Goal: Information Seeking & Learning: Learn about a topic

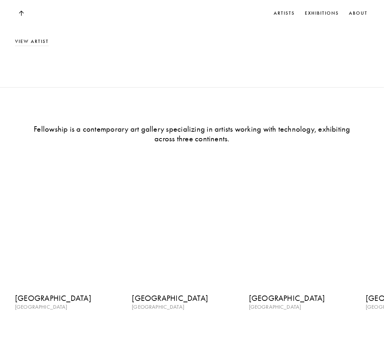
scroll to position [815, 0]
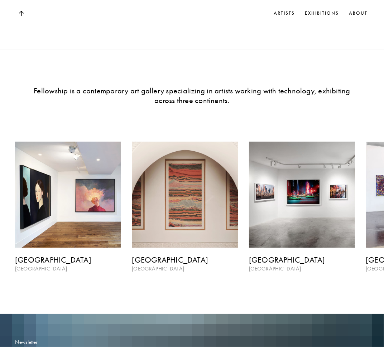
click at [317, 278] on div "Fellowship is a contemporary art gallery specializing in artists working with t…" at bounding box center [192, 169] width 384 height 241
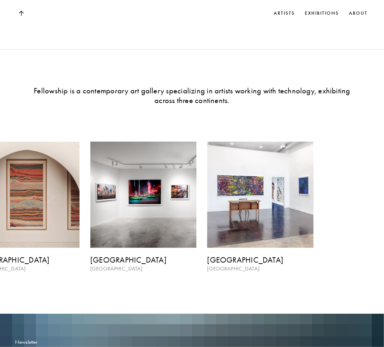
click at [71, 204] on div "[GEOGRAPHIC_DATA] [GEOGRAPHIC_DATA] [GEOGRAPHIC_DATA] [GEOGRAPHIC_DATA] [GEOGRA…" at bounding box center [33, 207] width 354 height 131
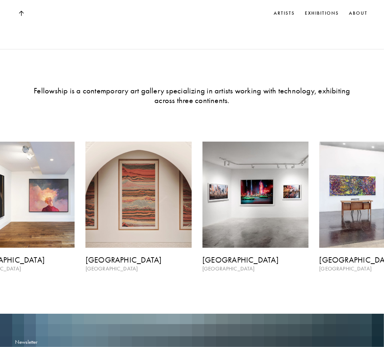
click at [314, 199] on div "[GEOGRAPHIC_DATA] [GEOGRAPHIC_DATA] [GEOGRAPHIC_DATA] [GEOGRAPHIC_DATA] [GEOGRA…" at bounding box center [145, 207] width 354 height 131
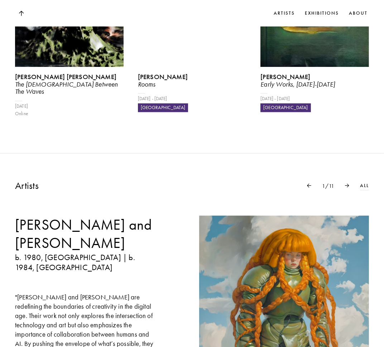
scroll to position [401, 0]
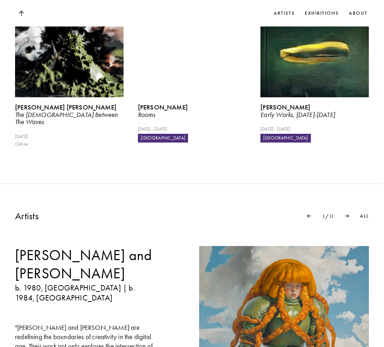
click at [348, 214] on img at bounding box center [347, 216] width 4 height 4
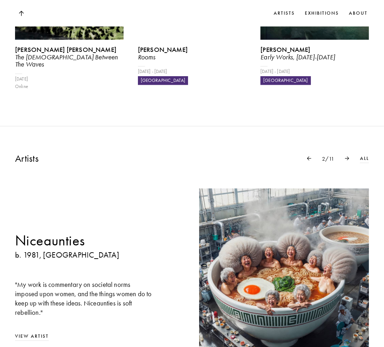
scroll to position [476, 0]
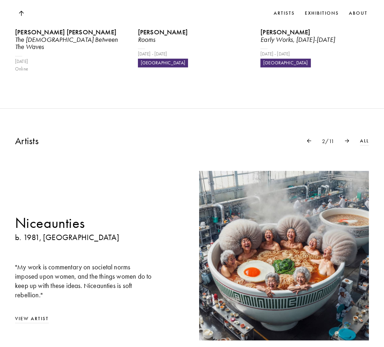
click at [347, 139] on img at bounding box center [347, 141] width 4 height 4
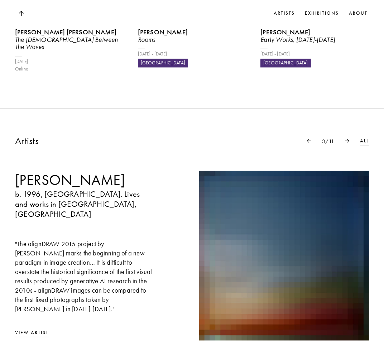
click at [347, 139] on img at bounding box center [347, 141] width 4 height 4
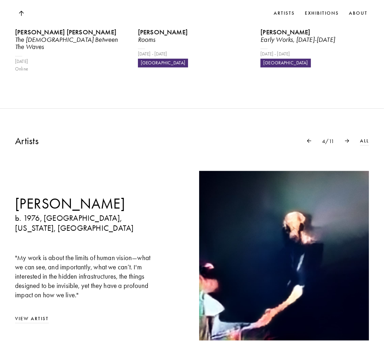
click at [347, 139] on img at bounding box center [347, 141] width 4 height 4
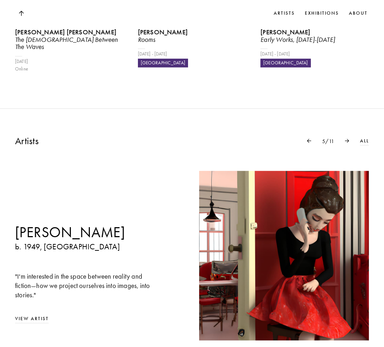
click at [347, 139] on img at bounding box center [347, 141] width 4 height 4
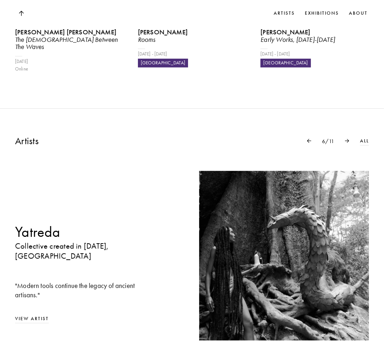
click at [347, 139] on img at bounding box center [347, 141] width 4 height 4
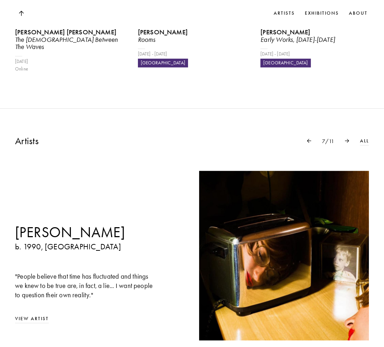
click at [347, 139] on img at bounding box center [347, 141] width 4 height 4
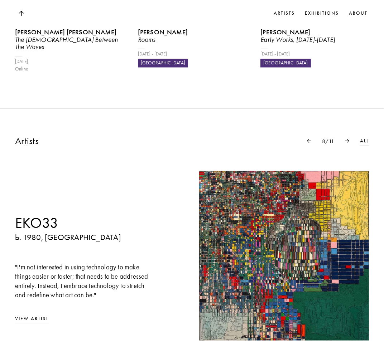
click at [347, 139] on img at bounding box center [347, 141] width 4 height 4
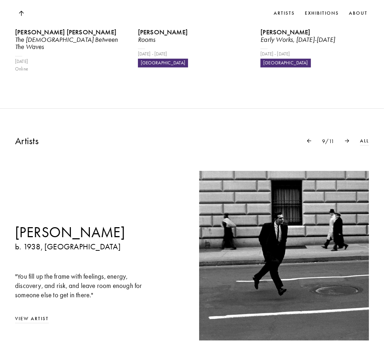
click at [347, 139] on img at bounding box center [347, 141] width 4 height 4
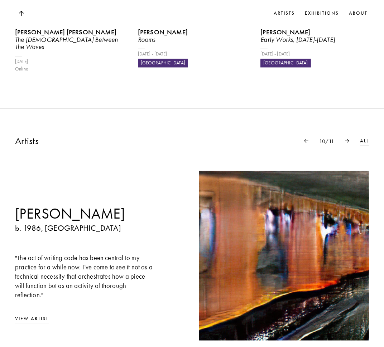
click at [347, 139] on img at bounding box center [347, 141] width 4 height 4
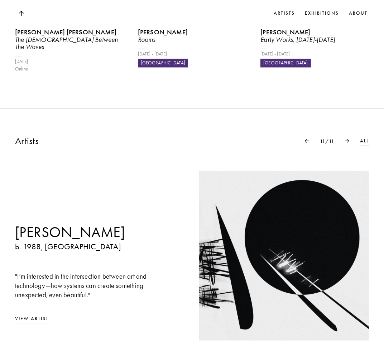
click at [347, 139] on img at bounding box center [347, 141] width 4 height 4
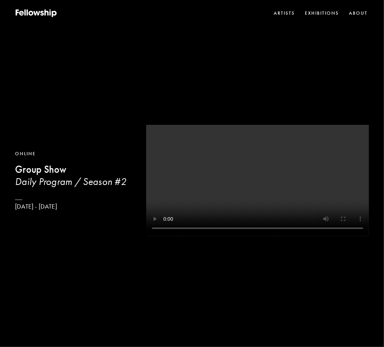
scroll to position [0, 0]
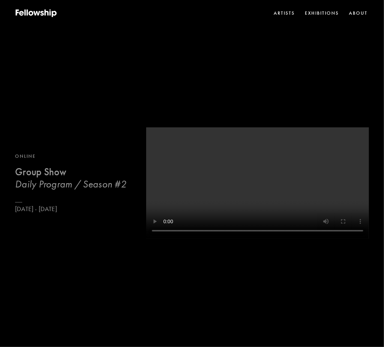
click at [42, 173] on b "Group Show" at bounding box center [41, 172] width 52 height 12
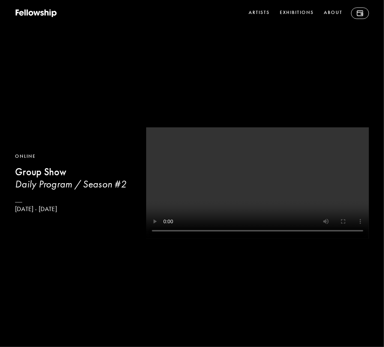
click at [34, 173] on b "Group Show" at bounding box center [41, 172] width 52 height 12
click at [36, 177] on b "Group Show" at bounding box center [41, 172] width 52 height 12
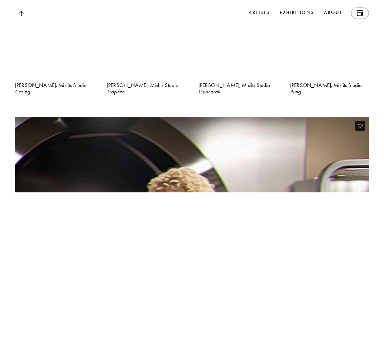
scroll to position [4586, 0]
